Goal: Use online tool/utility: Use online tool/utility

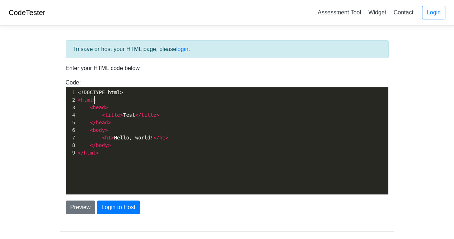
click at [129, 98] on pre "< html >" at bounding box center [236, 100] width 318 height 8
type textarea "<html>"
click at [129, 98] on pre "< html >" at bounding box center [236, 100] width 318 height 8
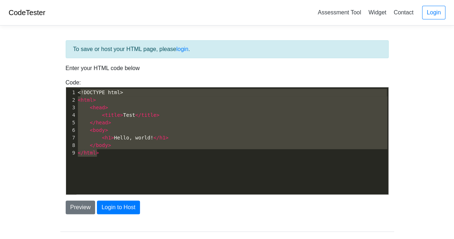
type textarea "<!DOCTYPE html> <html> <head> <title>Test</title> </head> <body> <h1>Hello, wor…"
drag, startPoint x: 108, startPoint y: 155, endPoint x: 77, endPoint y: 88, distance: 74.2
click at [77, 88] on div "x 1 <!DOCTYPE html> 2 < html > 3 < head > 4 < title > Test </ title > 5 </ head…" at bounding box center [236, 122] width 318 height 71
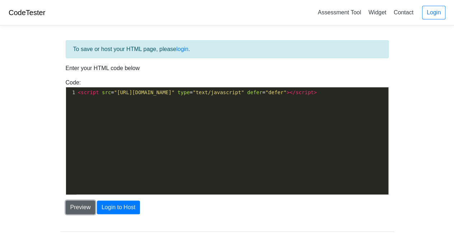
click at [85, 207] on button "Preview" at bounding box center [81, 207] width 30 height 14
click at [176, 182] on div "​ x 1 < script src = "[URL][DOMAIN_NAME]" type = "text/javascript" defer = "def…" at bounding box center [232, 146] width 333 height 118
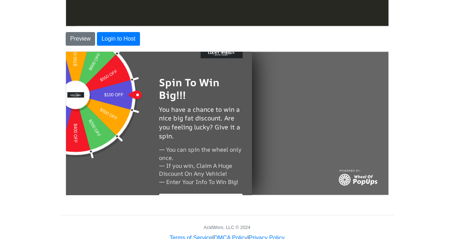
scroll to position [24, 0]
